Goal: Task Accomplishment & Management: Manage account settings

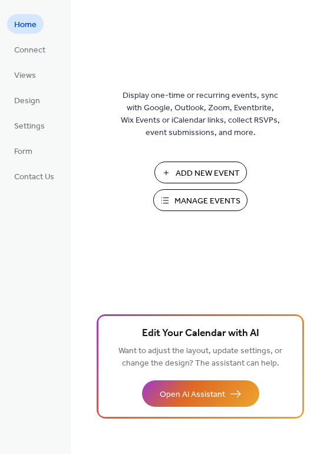
click at [209, 205] on span "Manage Events" at bounding box center [208, 201] width 66 height 12
click at [205, 192] on button "Manage Events" at bounding box center [200, 200] width 94 height 22
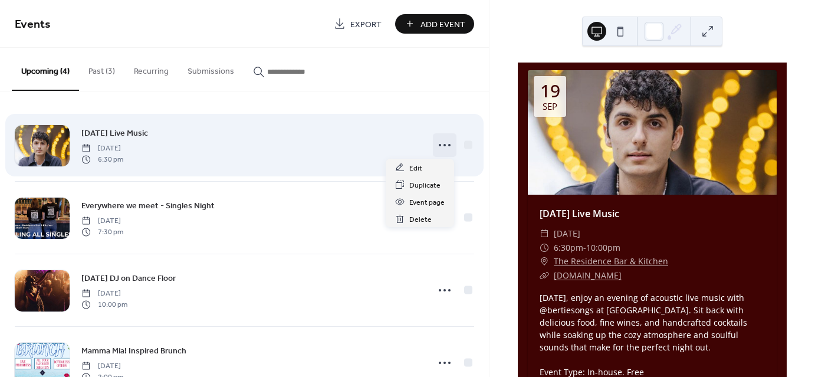
click at [439, 147] on icon at bounding box center [444, 145] width 19 height 19
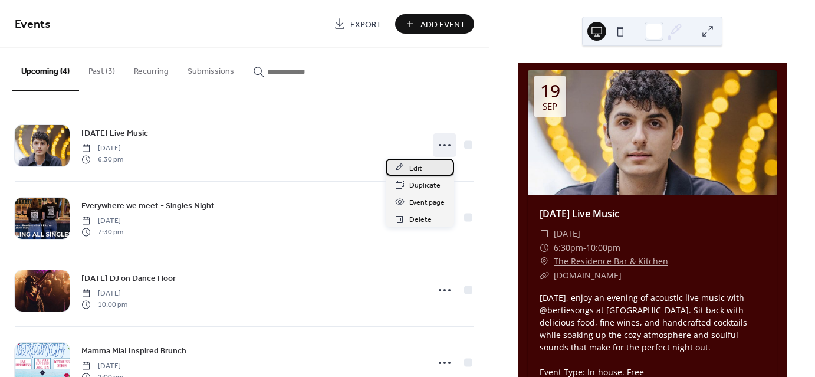
click at [420, 166] on span "Edit" at bounding box center [415, 168] width 13 height 12
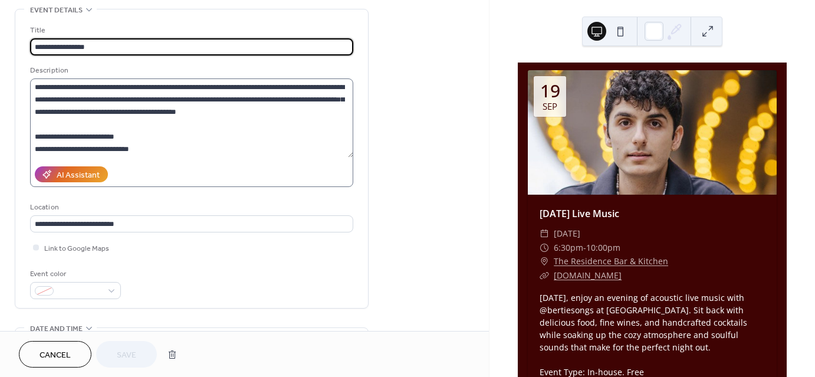
scroll to position [59, 0]
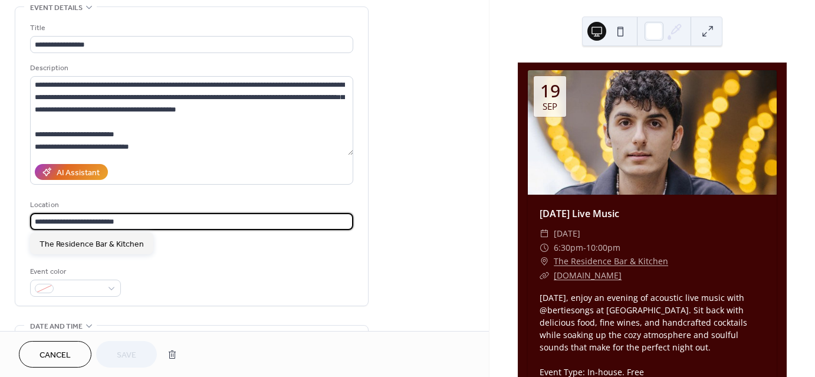
click at [136, 221] on input "**********" at bounding box center [191, 221] width 323 height 17
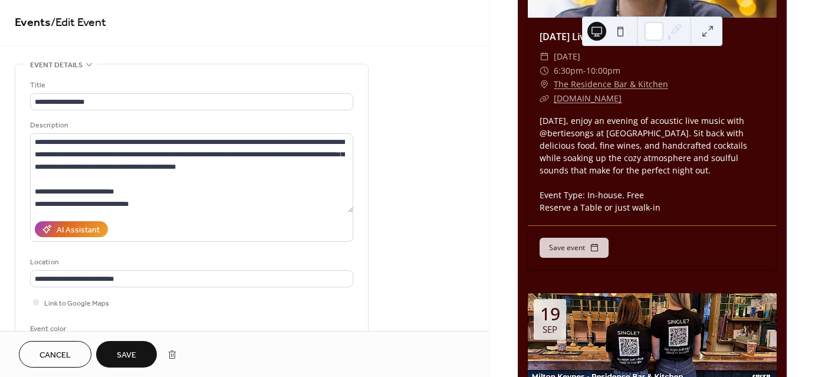
scroll to position [0, 0]
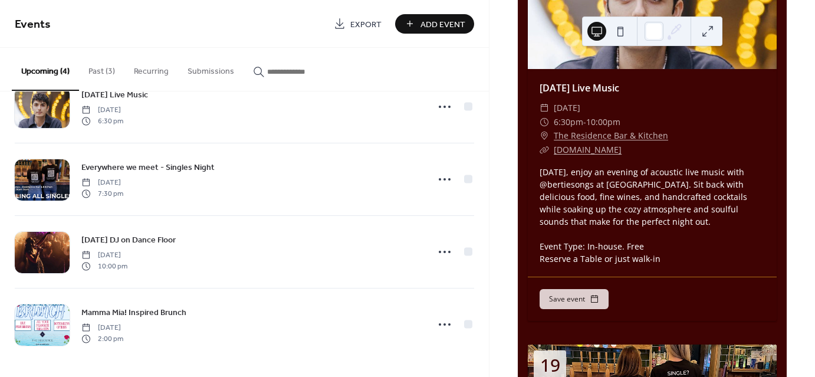
scroll to position [177, 0]
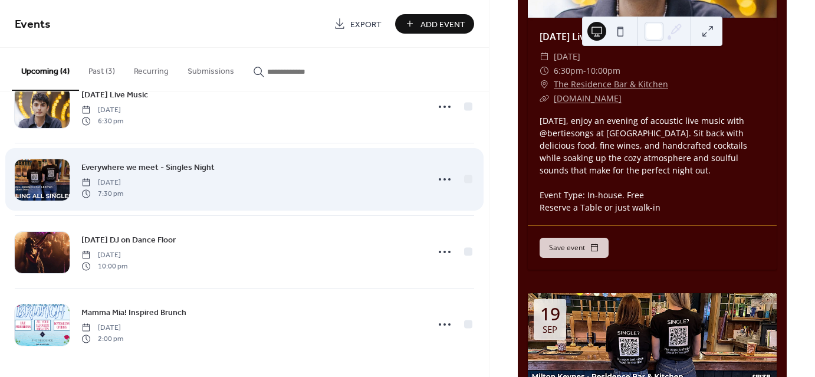
click at [277, 182] on div "Everywhere we meet - Singles Night Friday, September 19, 2025 7:30 pm" at bounding box center [251, 179] width 340 height 38
click at [441, 179] on icon at bounding box center [444, 179] width 19 height 19
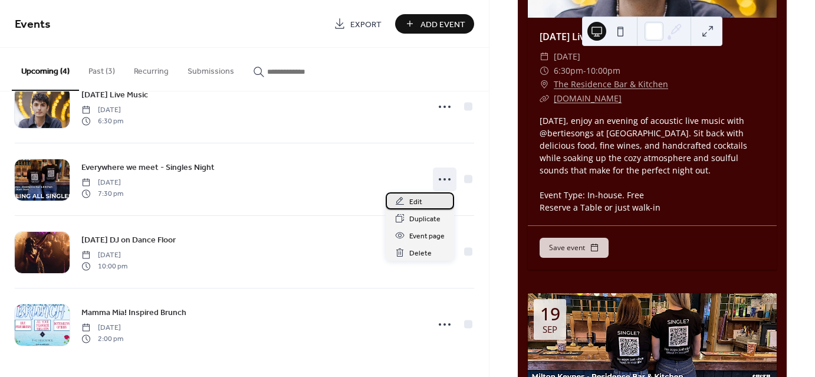
click at [421, 205] on span "Edit" at bounding box center [415, 202] width 13 height 12
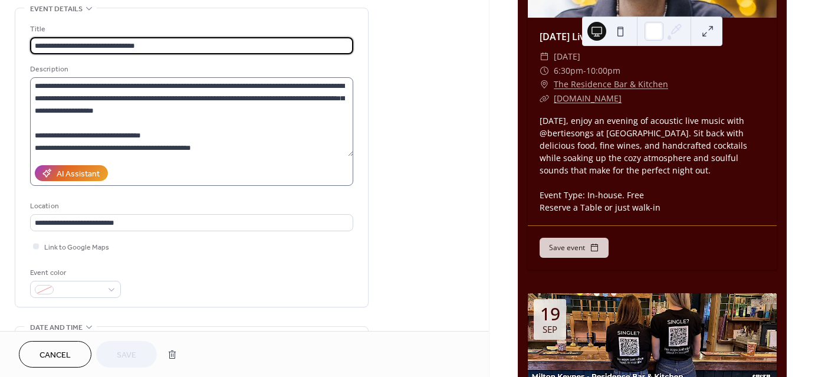
scroll to position [59, 0]
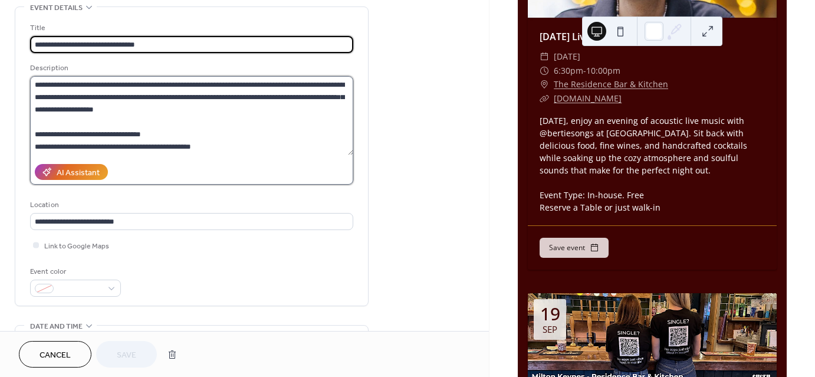
click at [175, 146] on textarea "**********" at bounding box center [191, 115] width 323 height 79
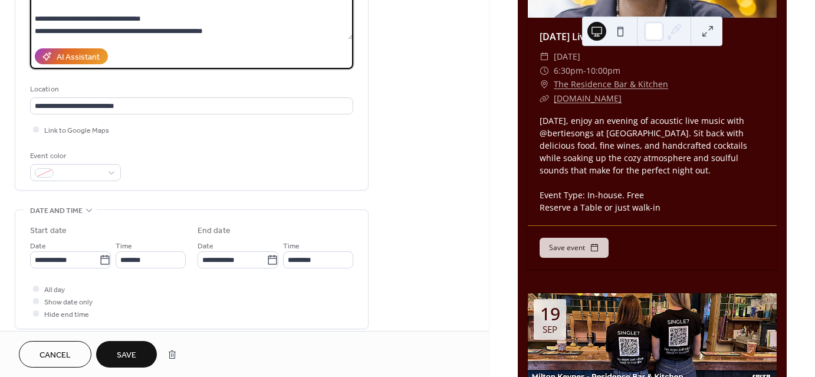
scroll to position [177, 0]
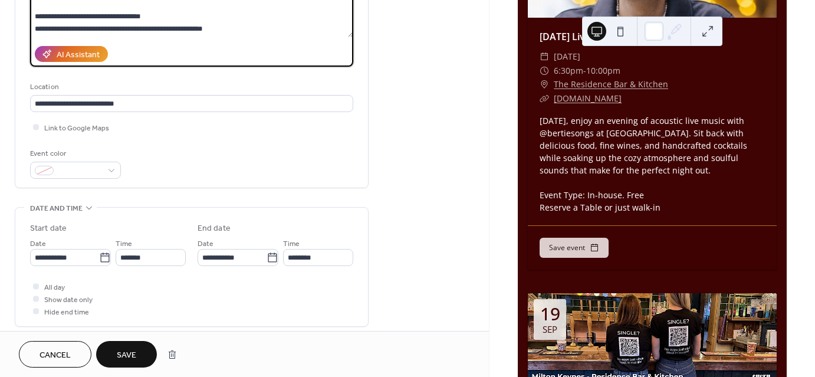
drag, startPoint x: 159, startPoint y: 29, endPoint x: 182, endPoint y: 31, distance: 23.1
click at [199, 42] on div "AI Assistant" at bounding box center [191, 53] width 323 height 25
drag, startPoint x: 170, startPoint y: 28, endPoint x: 215, endPoint y: 52, distance: 51.2
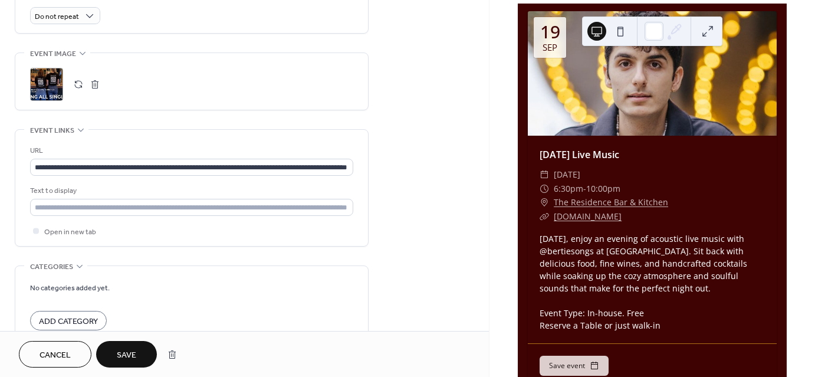
scroll to position [514, 0]
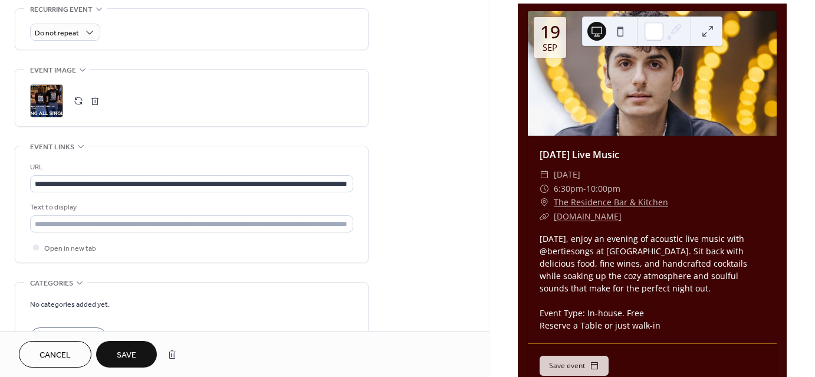
type textarea "**********"
click at [125, 358] on span "Save" at bounding box center [126, 355] width 19 height 12
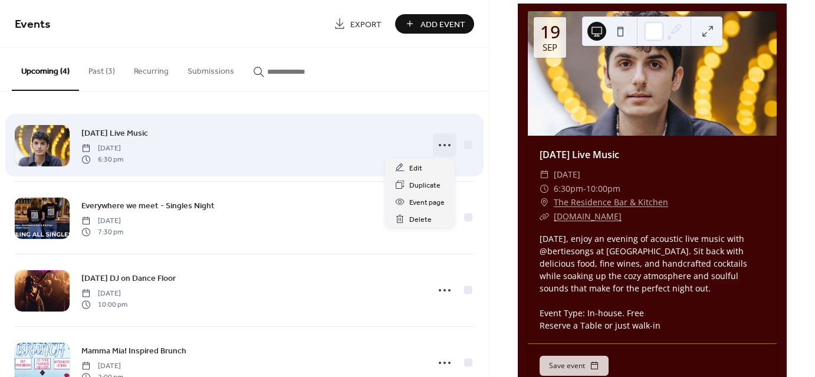
click at [439, 144] on icon at bounding box center [444, 145] width 19 height 19
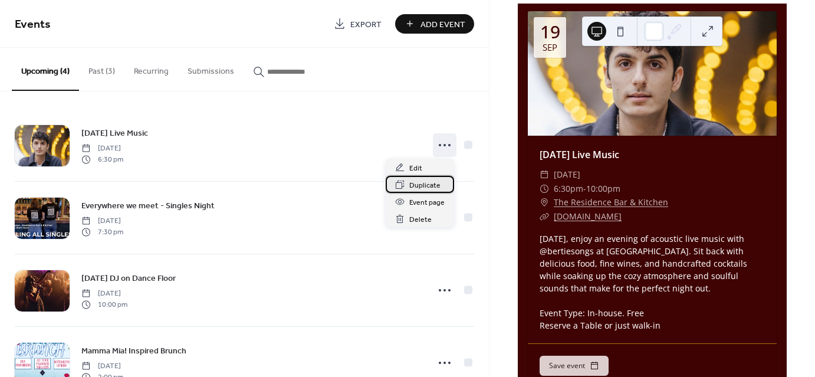
click at [423, 190] on span "Duplicate" at bounding box center [424, 185] width 31 height 12
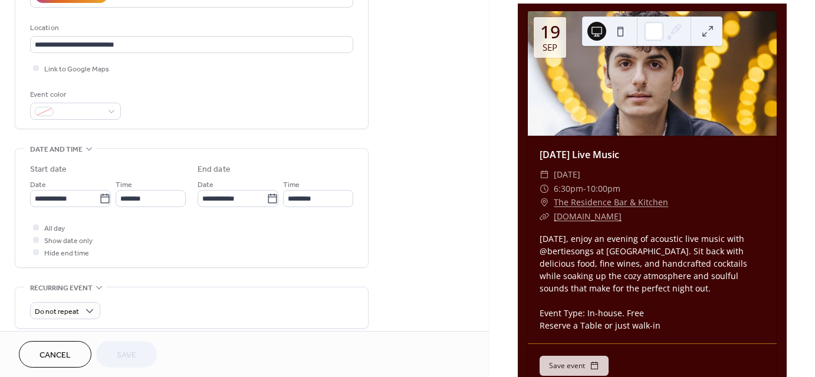
scroll to position [1, 0]
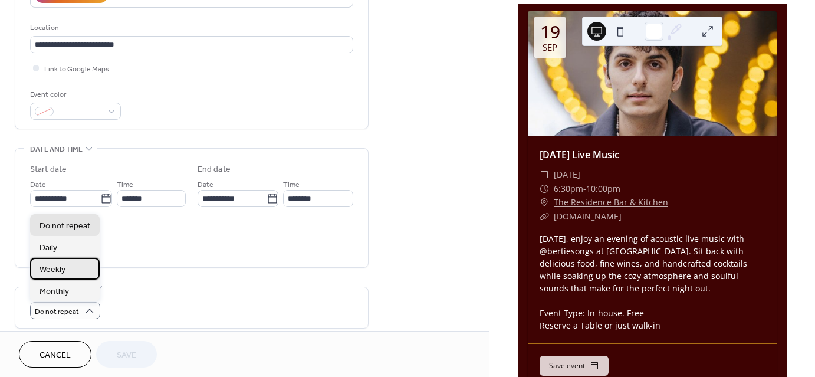
click at [66, 269] on div "Weekly" at bounding box center [65, 269] width 70 height 22
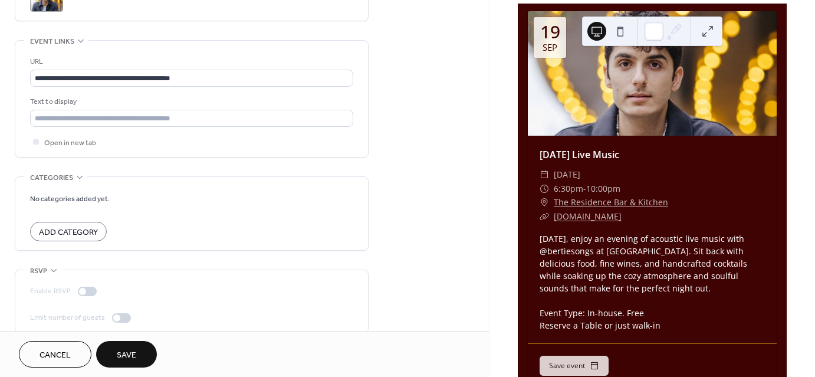
scroll to position [838, 0]
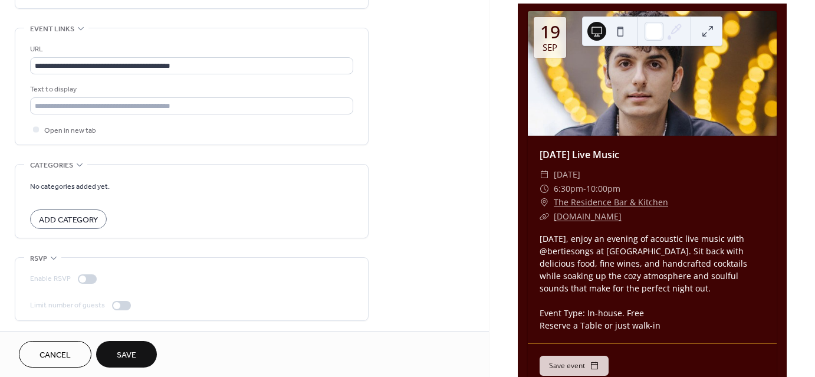
click at [63, 353] on span "Cancel" at bounding box center [55, 355] width 31 height 12
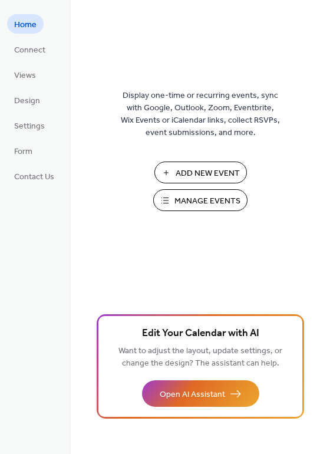
click at [214, 199] on span "Manage Events" at bounding box center [208, 201] width 66 height 12
